Goal: Answer question/provide support

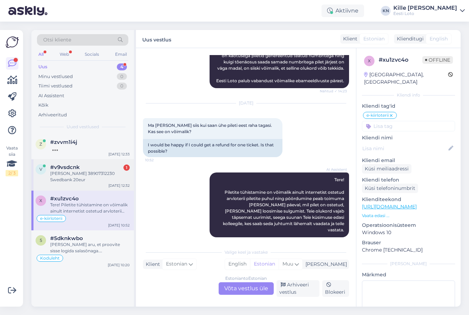
scroll to position [29, 0]
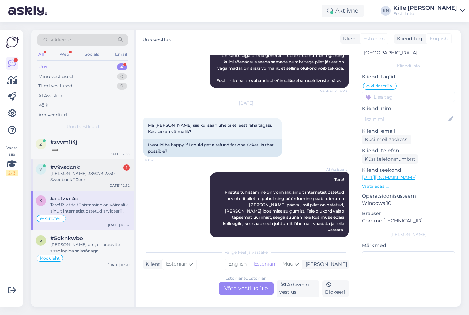
click at [109, 167] on div "#v9vsdcnk 1" at bounding box center [90, 167] width 80 height 6
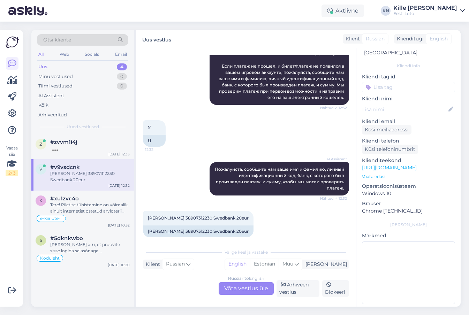
click at [229, 284] on div "Russian to English Võta vestlus üle" at bounding box center [246, 289] width 55 height 13
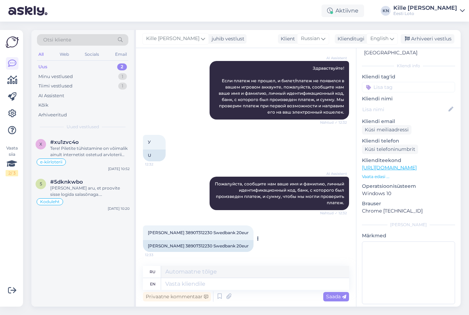
click at [177, 235] on span "[PERSON_NAME] 38907312230 Swedbank 20eur" at bounding box center [198, 232] width 101 height 5
copy span "Karnaukhov"
click at [379, 41] on span "English" at bounding box center [380, 39] width 18 height 8
type input "est"
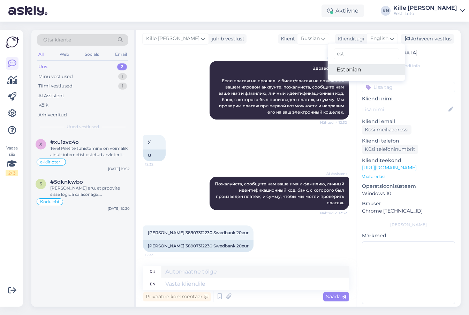
click at [367, 72] on link "Estonian" at bounding box center [366, 69] width 77 height 11
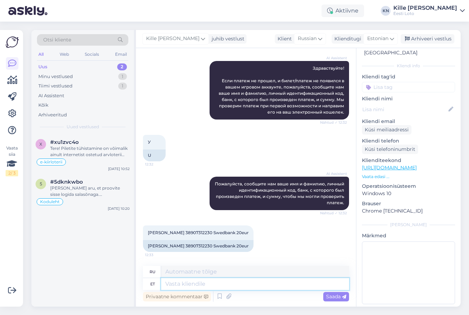
click at [223, 285] on textarea at bounding box center [255, 284] width 188 height 12
paste textarea "Kahjuks Teie sissemakse ebaõnnestus tehnilise [PERSON_NAME] tõttu. Kontrollisim…"
type textarea "Kahjuks Teie sissemakse ebaõnnestus tehnilise [PERSON_NAME] tõttu. Kontrollisim…"
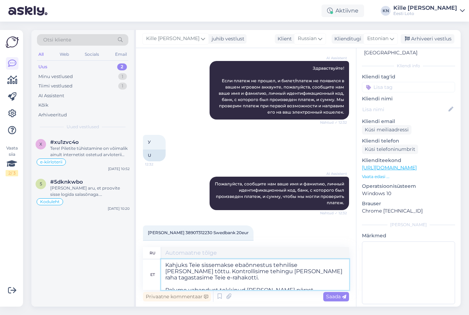
type textarea "К сожалению, ваш депозит не был зачислен из-за технической ошибки. Мы проверили…"
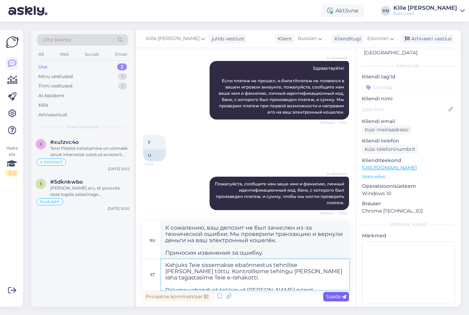
type textarea "Kahjuks Teie sissemakse ebaõnnestus tehnilise [PERSON_NAME] tõttu. Kontrollisim…"
click at [330, 297] on span "Saada" at bounding box center [336, 297] width 20 height 6
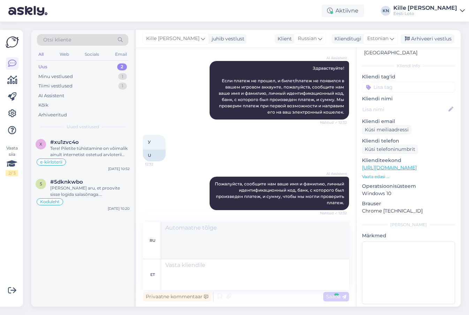
scroll to position [178, 0]
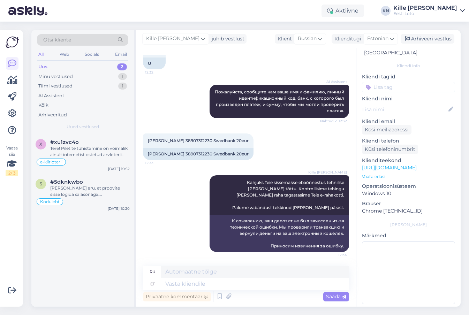
click at [398, 82] on input at bounding box center [408, 87] width 93 height 10
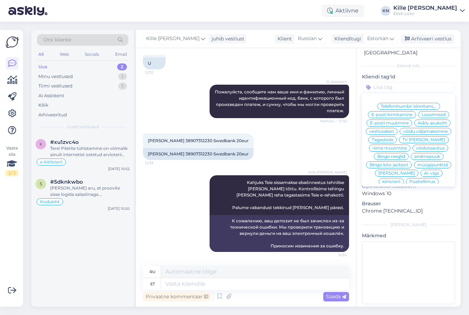
scroll to position [142, 0]
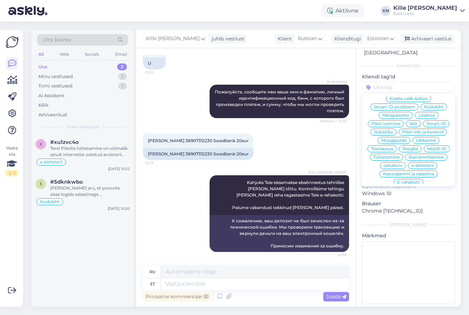
click at [407, 180] on span "E-rahakott" at bounding box center [408, 182] width 23 height 4
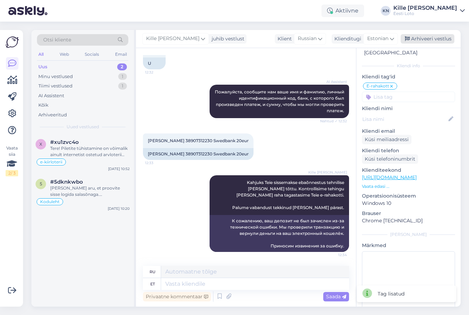
click at [425, 39] on div "Arhiveeri vestlus" at bounding box center [428, 38] width 54 height 9
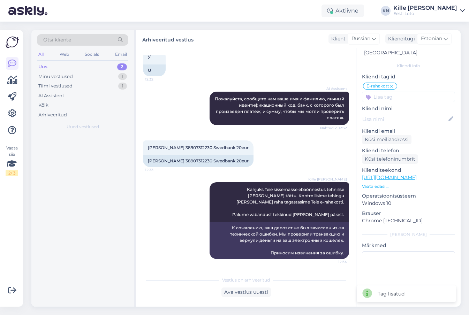
scroll to position [171, 0]
